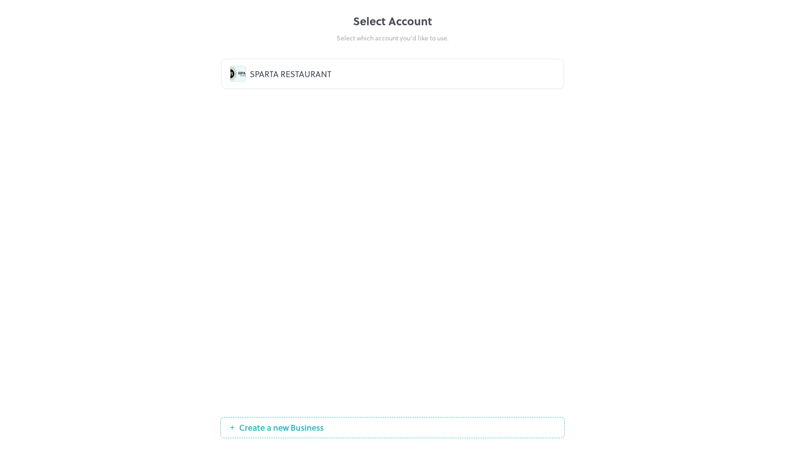
click at [284, 68] on div "SPARTA RESTAURANT" at bounding box center [402, 73] width 305 height 12
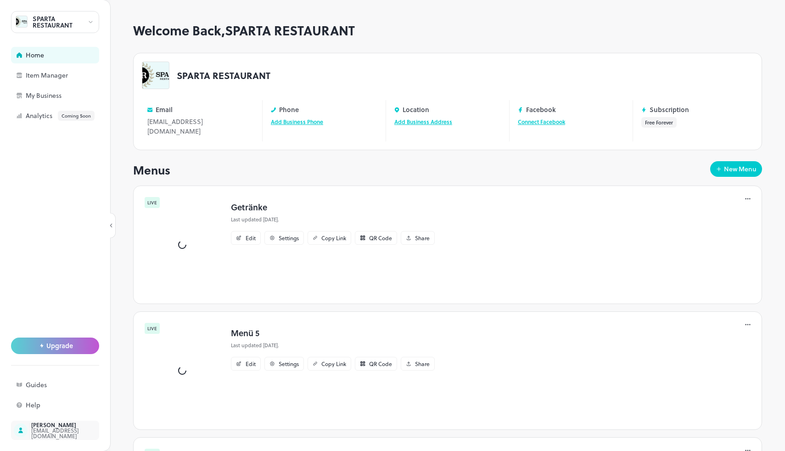
click at [53, 435] on div "[EMAIL_ADDRESS][DOMAIN_NAME]" at bounding box center [74, 432] width 86 height 11
click at [79, 83] on div "Item Manager" at bounding box center [55, 75] width 88 height 17
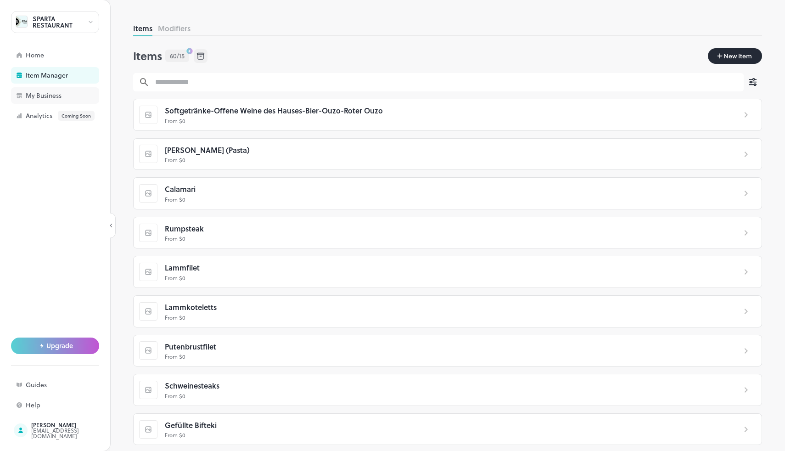
scroll to position [0, 0]
click at [56, 92] on div "My Business" at bounding box center [72, 95] width 92 height 6
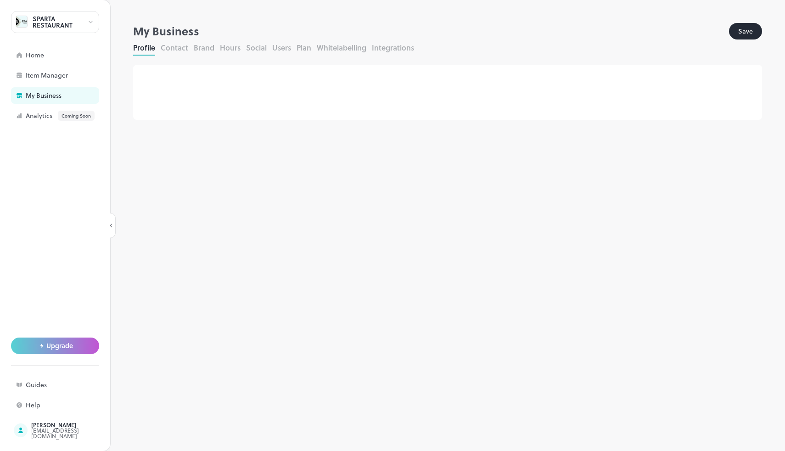
click at [281, 47] on button "Users" at bounding box center [281, 47] width 19 height 11
click at [297, 50] on button "Plan" at bounding box center [304, 47] width 15 height 11
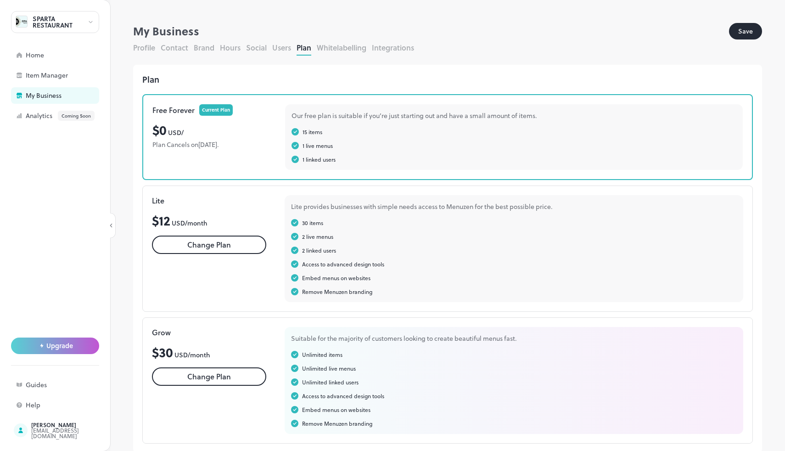
scroll to position [0, 0]
click at [285, 47] on button "Users" at bounding box center [281, 47] width 19 height 11
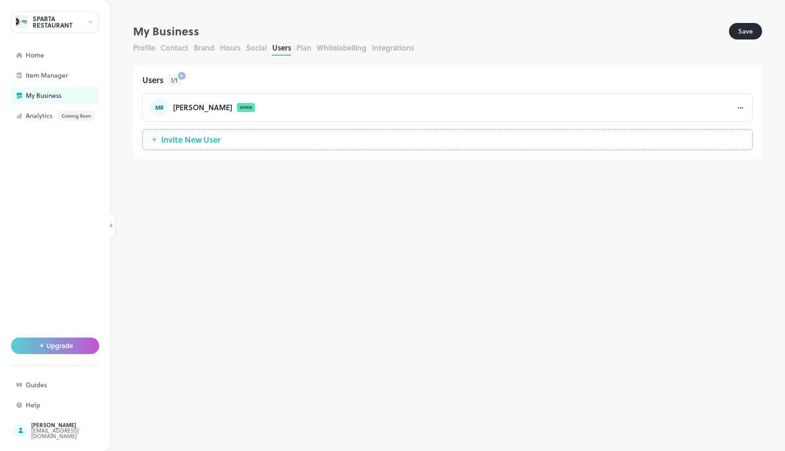
click at [347, 48] on button "Whitelabelling" at bounding box center [342, 47] width 50 height 11
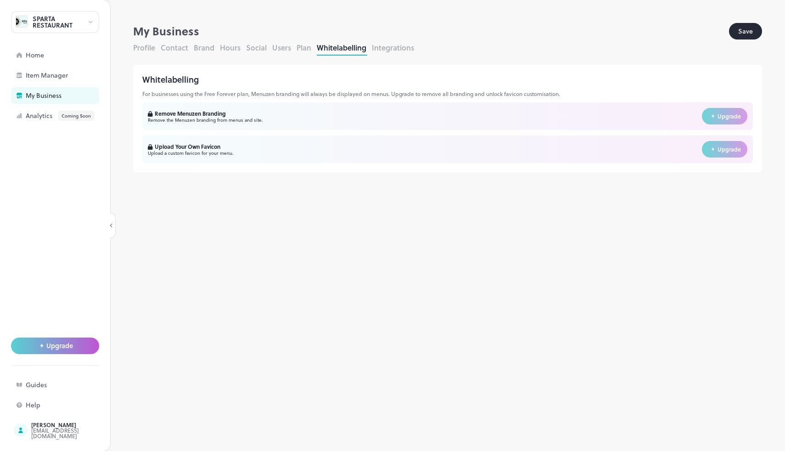
click at [305, 51] on button "Plan" at bounding box center [304, 47] width 15 height 11
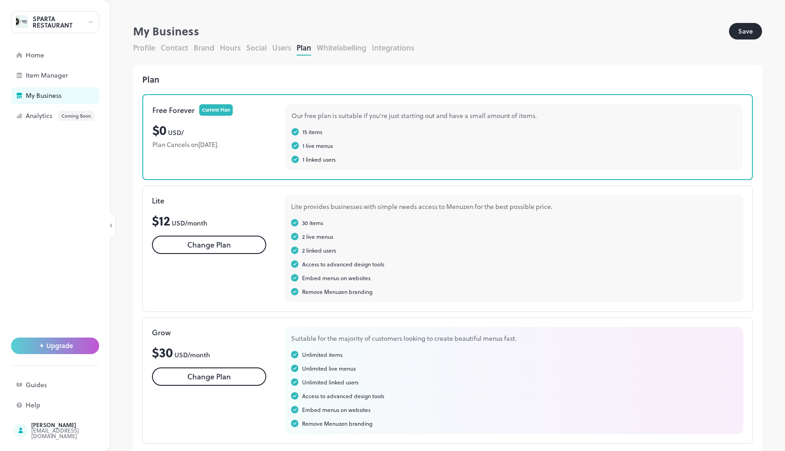
scroll to position [0, 0]
click at [400, 49] on button "Integrations" at bounding box center [393, 47] width 42 height 11
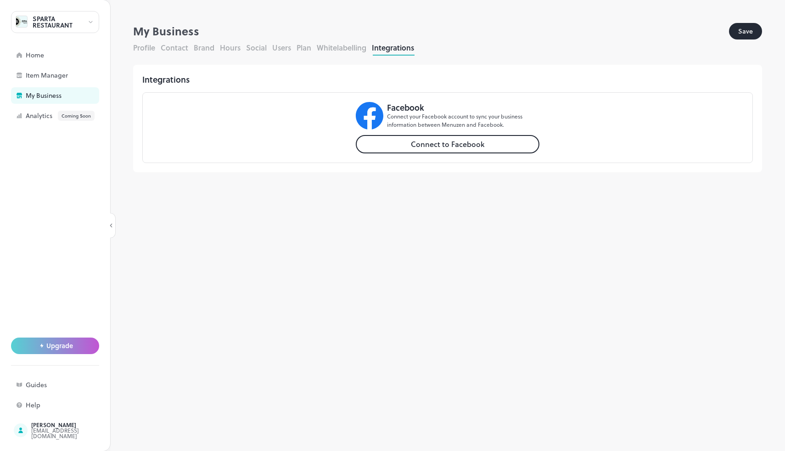
click at [235, 50] on button "Hours" at bounding box center [230, 47] width 21 height 11
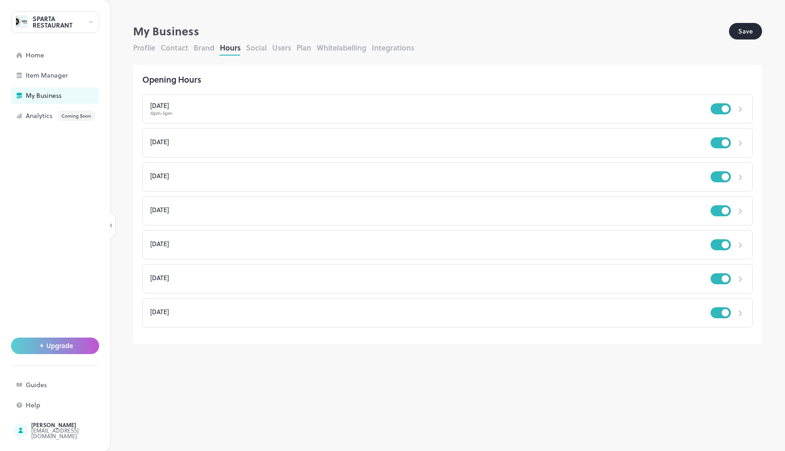
click at [197, 46] on button "Brand" at bounding box center [204, 47] width 21 height 11
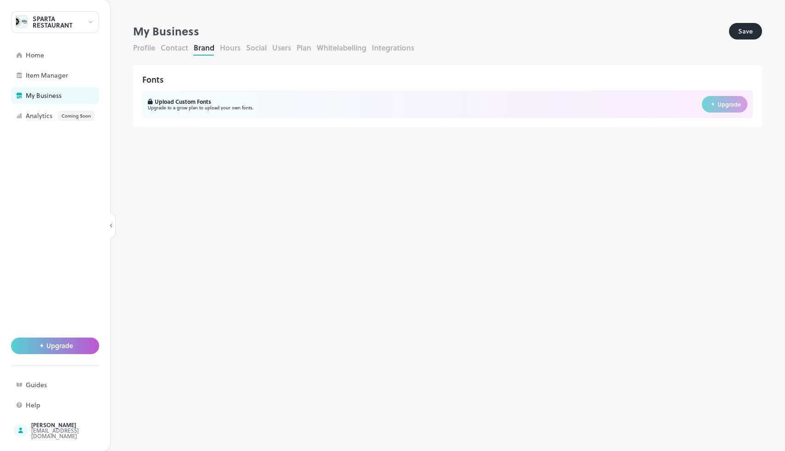
click at [167, 47] on button "Contact" at bounding box center [175, 47] width 28 height 11
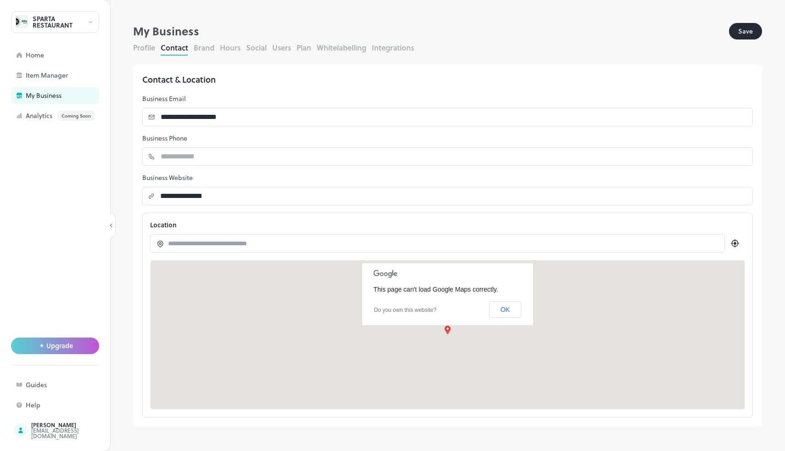
click at [135, 45] on button "Profile" at bounding box center [144, 47] width 22 height 11
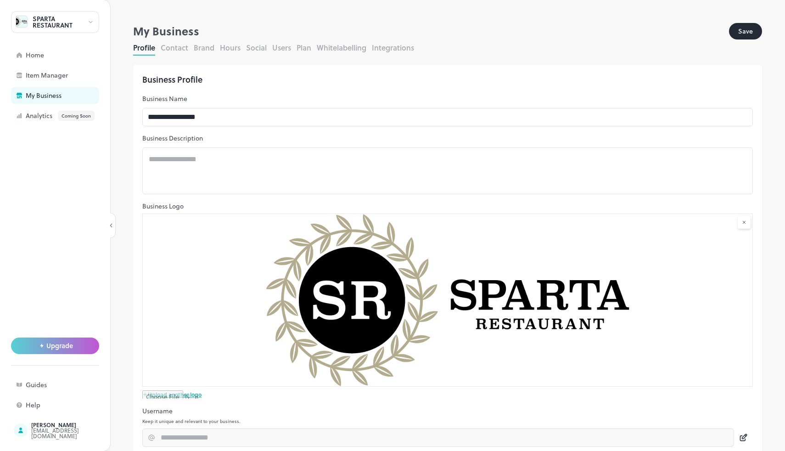
click at [176, 49] on button "Contact" at bounding box center [175, 47] width 28 height 11
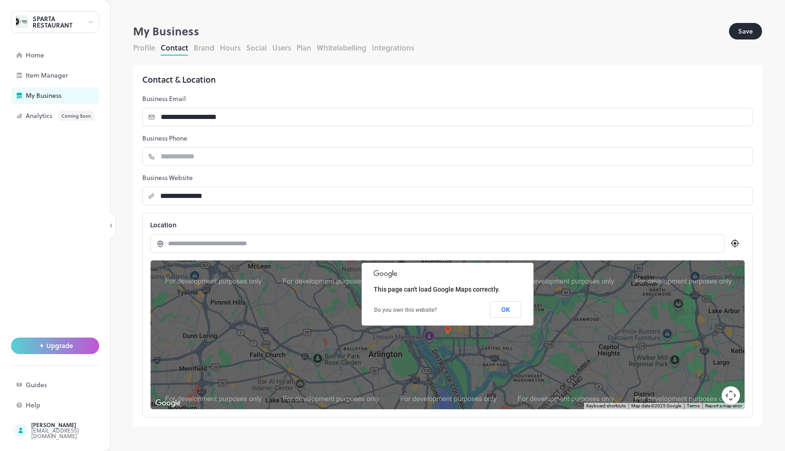
drag, startPoint x: 203, startPoint y: 49, endPoint x: 212, endPoint y: 47, distance: 9.0
click at [202, 48] on button "Brand" at bounding box center [204, 47] width 21 height 11
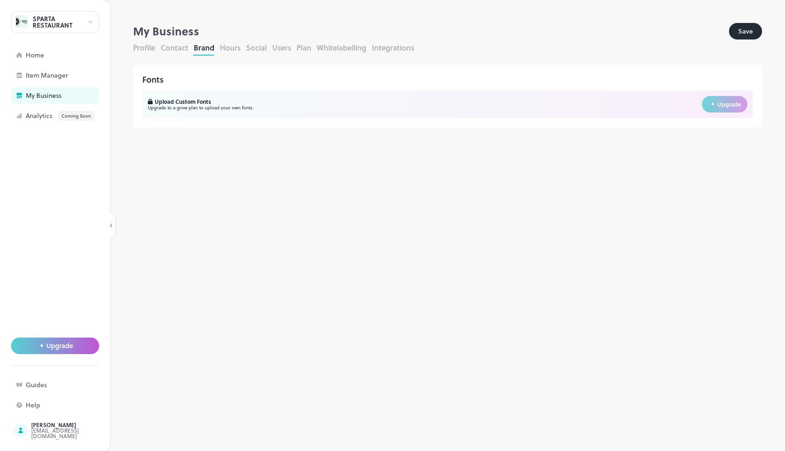
click at [237, 47] on button "Hours" at bounding box center [230, 47] width 21 height 11
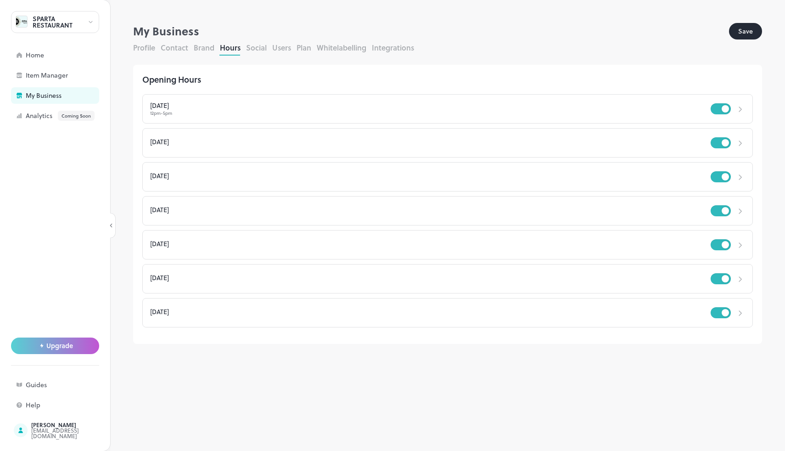
click at [270, 47] on div "Profile Contact Brand Hours Social Users Plan Whitelabelling Integrations" at bounding box center [447, 48] width 629 height 13
click at [291, 48] on button "Users" at bounding box center [281, 47] width 19 height 11
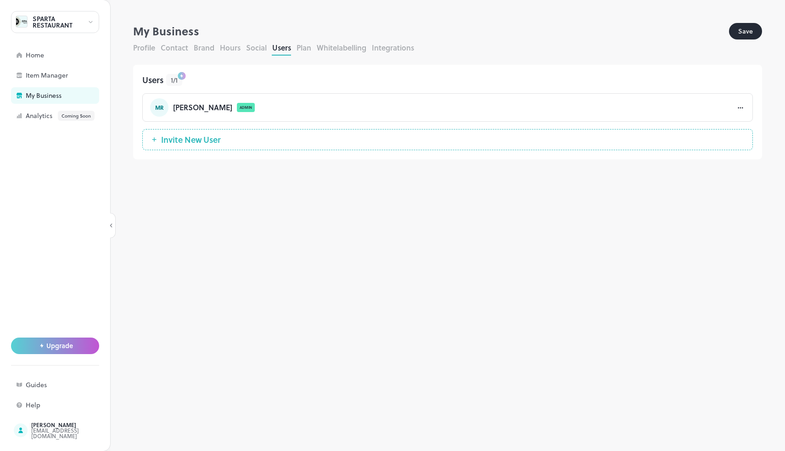
click at [297, 48] on button "Plan" at bounding box center [304, 47] width 15 height 11
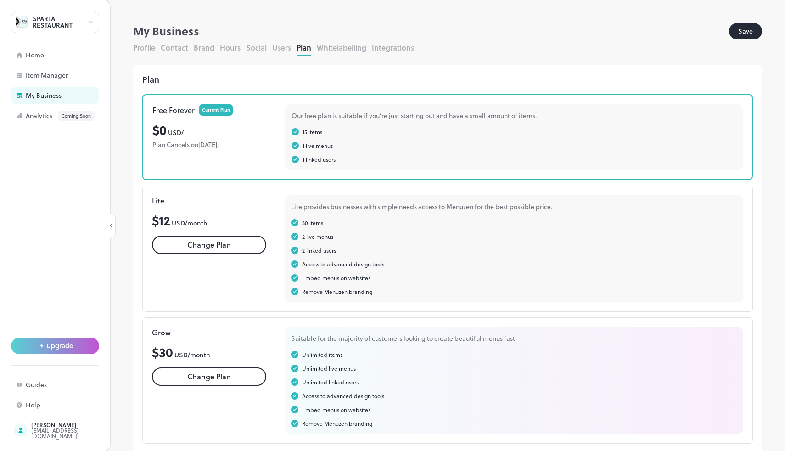
click at [342, 48] on button "Whitelabelling" at bounding box center [342, 47] width 50 height 11
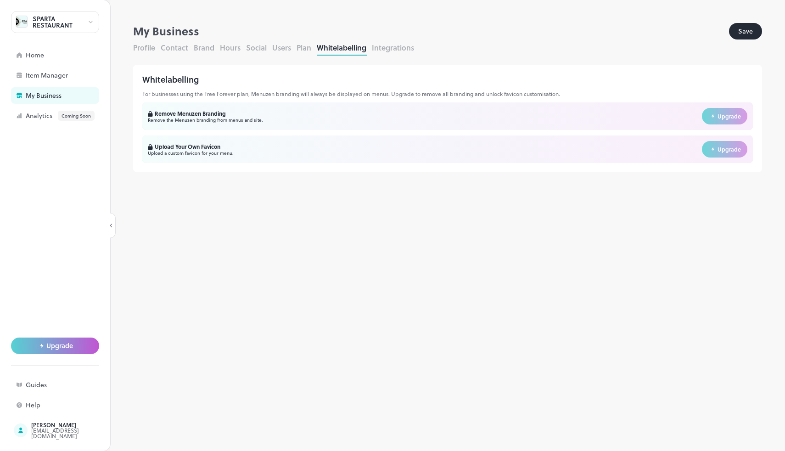
click at [393, 48] on button "Integrations" at bounding box center [393, 47] width 42 height 11
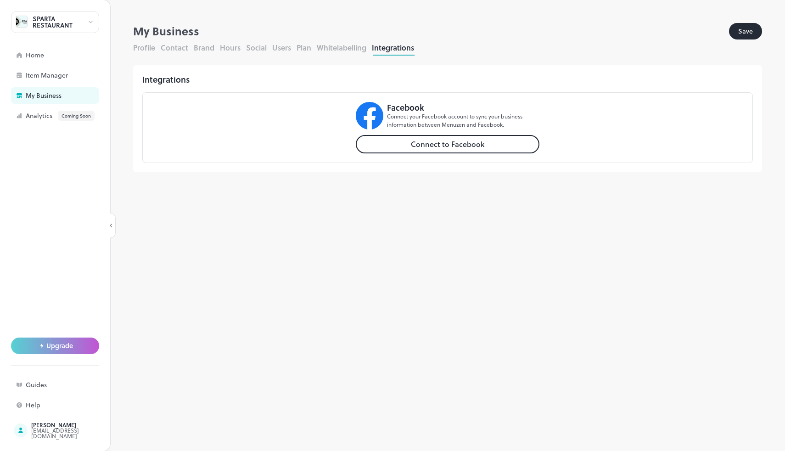
click at [262, 47] on button "Social" at bounding box center [256, 47] width 21 height 11
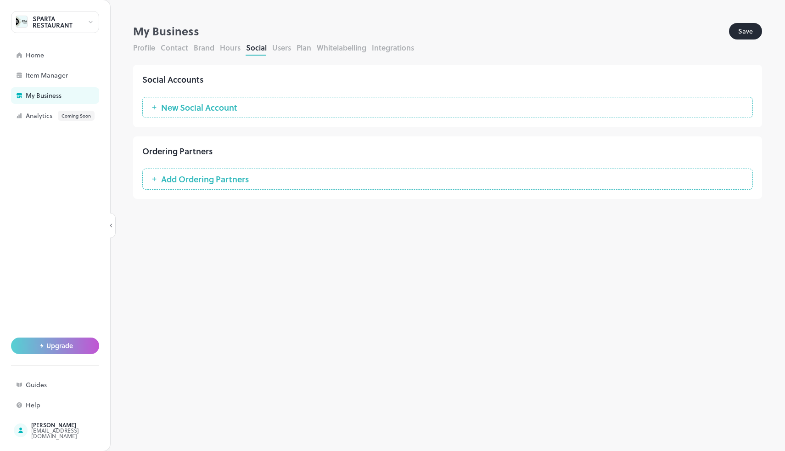
click at [232, 47] on button "Hours" at bounding box center [230, 47] width 21 height 11
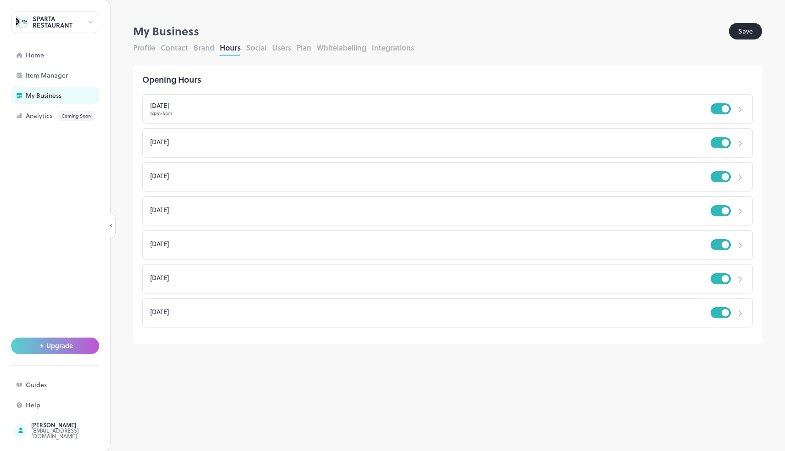
click at [55, 28] on div "SPARTA RESTAURANT" at bounding box center [60, 22] width 55 height 13
click at [83, 20] on div at bounding box center [392, 225] width 785 height 451
click at [71, 173] on div at bounding box center [55, 239] width 88 height 230
click at [40, 404] on div "Help" at bounding box center [72, 405] width 92 height 6
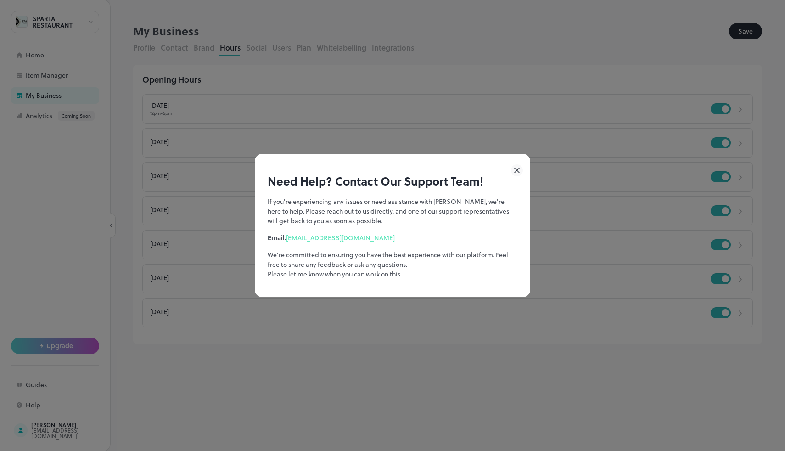
click at [514, 171] on icon at bounding box center [517, 170] width 12 height 12
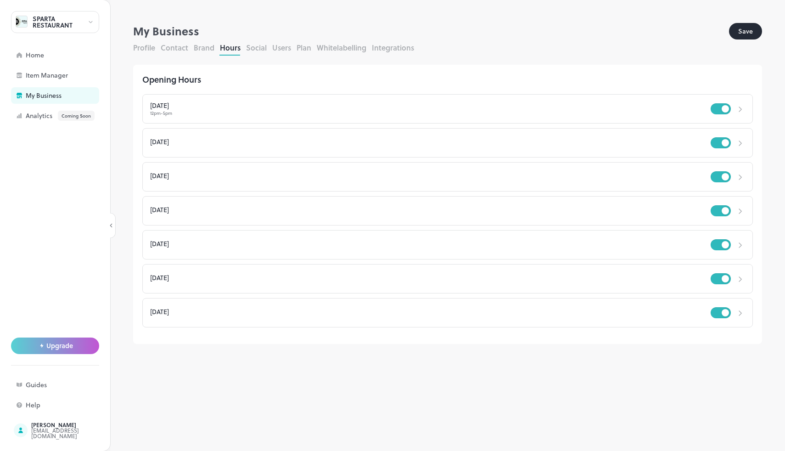
click at [248, 45] on button "Social" at bounding box center [256, 47] width 21 height 11
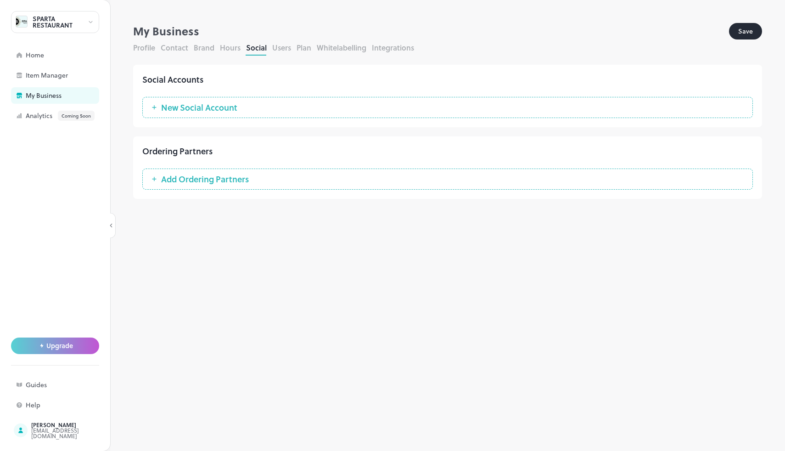
click at [279, 45] on button "Users" at bounding box center [281, 47] width 19 height 11
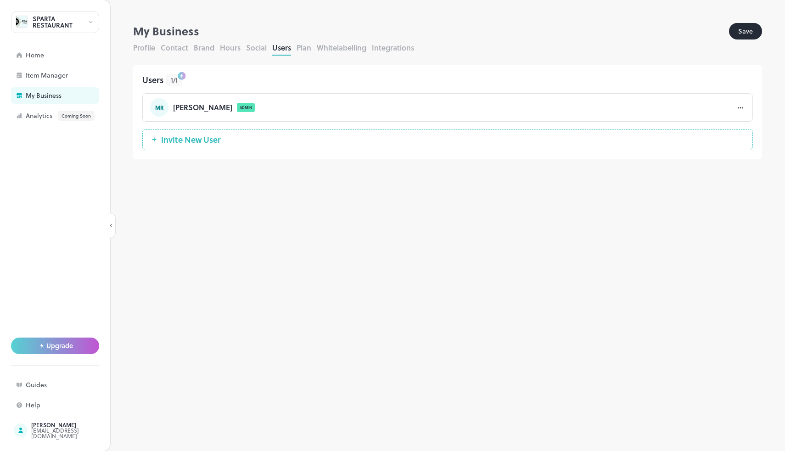
click at [308, 49] on button "Plan" at bounding box center [304, 47] width 15 height 11
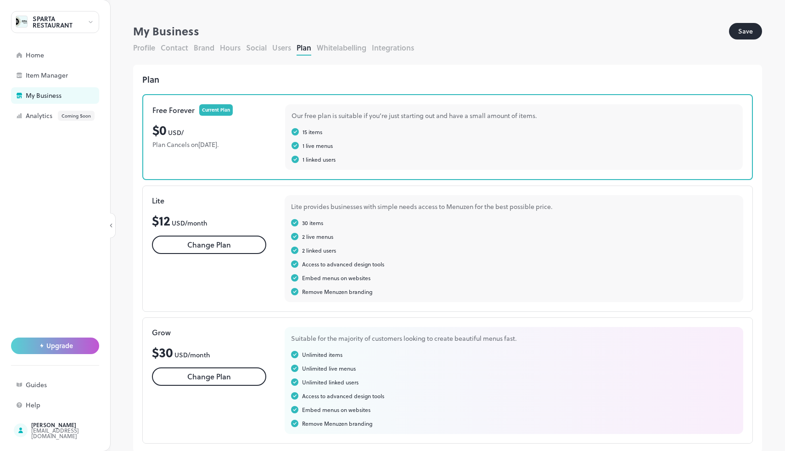
click at [337, 53] on div "Profile Contact Brand Hours Social Users Plan Whitelabelling Integrations" at bounding box center [447, 48] width 629 height 13
click at [352, 52] on button "Whitelabelling" at bounding box center [342, 47] width 50 height 11
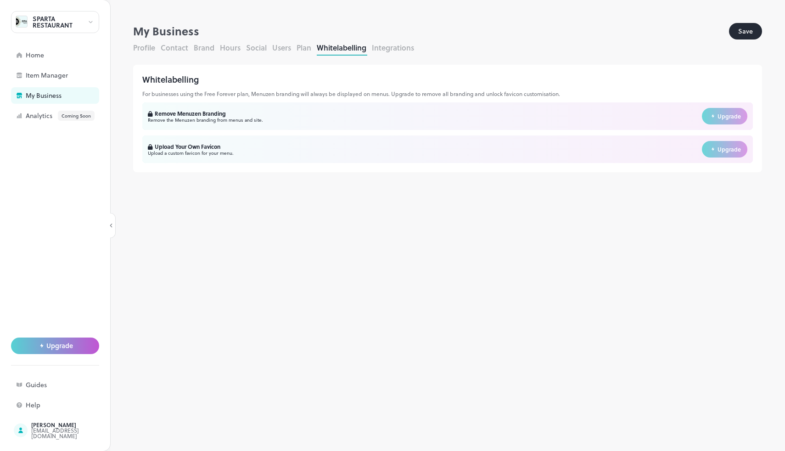
click at [395, 52] on button "Integrations" at bounding box center [393, 47] width 42 height 11
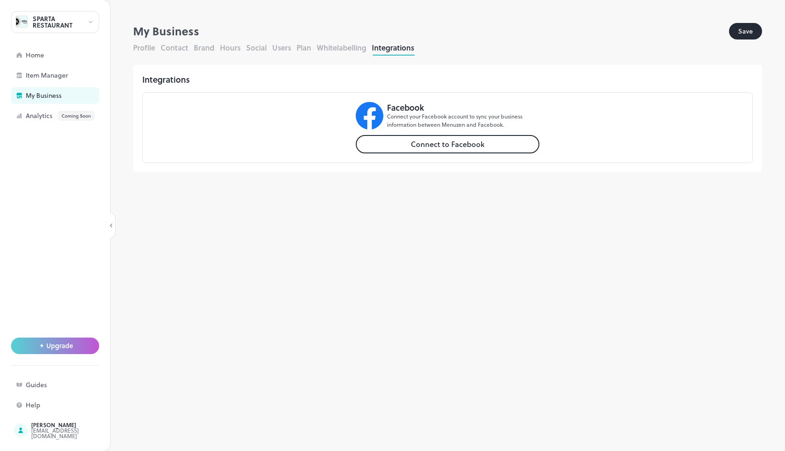
click at [143, 46] on button "Profile" at bounding box center [144, 47] width 22 height 11
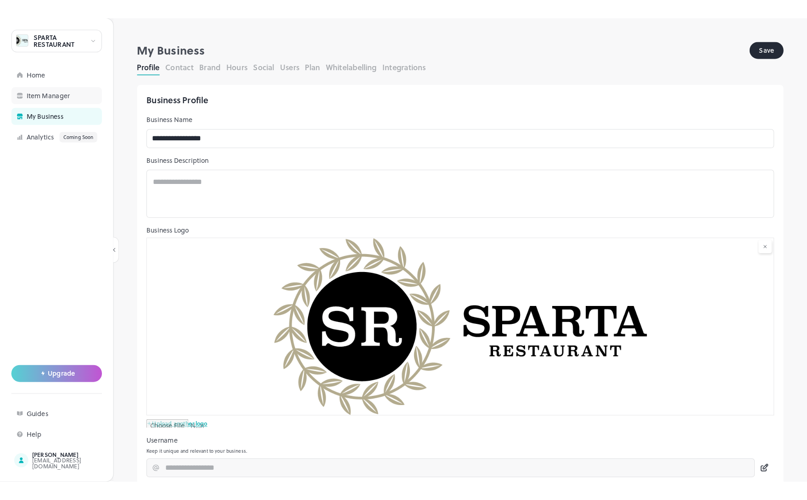
scroll to position [-1, 0]
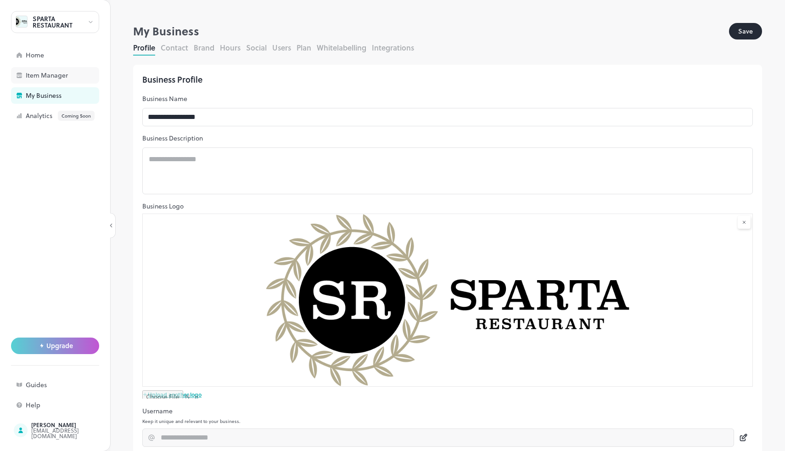
click at [59, 69] on div "Item Manager" at bounding box center [55, 75] width 88 height 17
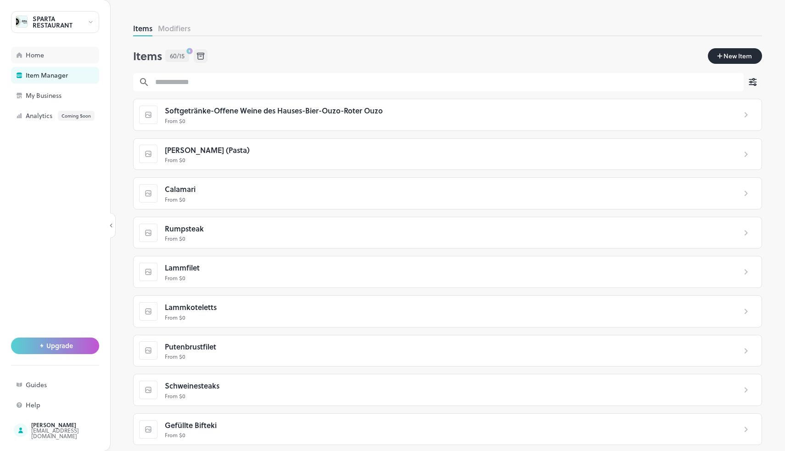
click at [55, 56] on div "Home" at bounding box center [72, 55] width 92 height 6
